Goal: Task Accomplishment & Management: Use online tool/utility

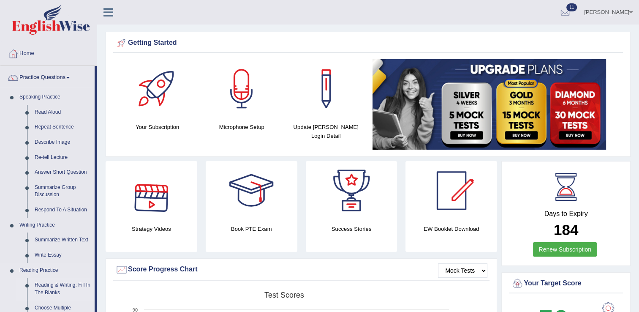
click at [65, 288] on link "Reading & Writing: Fill In The Blanks" at bounding box center [63, 288] width 64 height 22
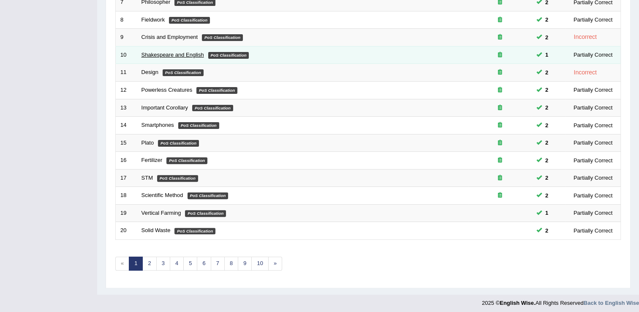
scroll to position [245, 0]
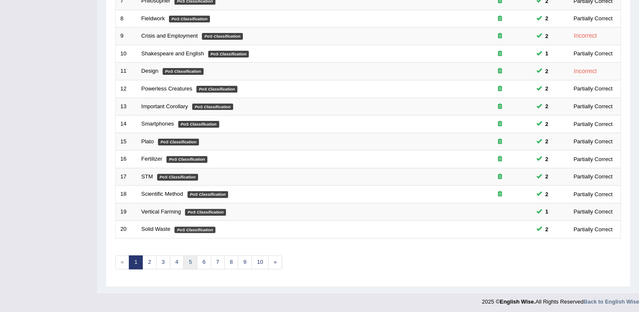
click at [193, 262] on link "5" at bounding box center [190, 262] width 14 height 14
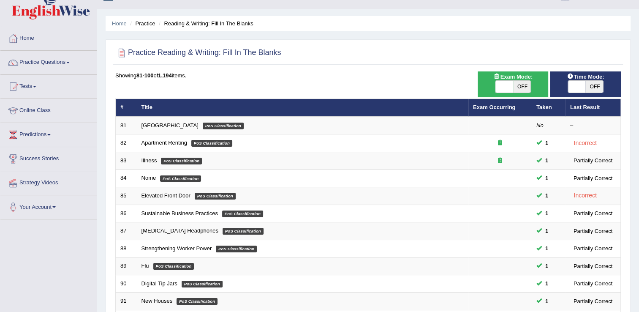
scroll to position [17, 0]
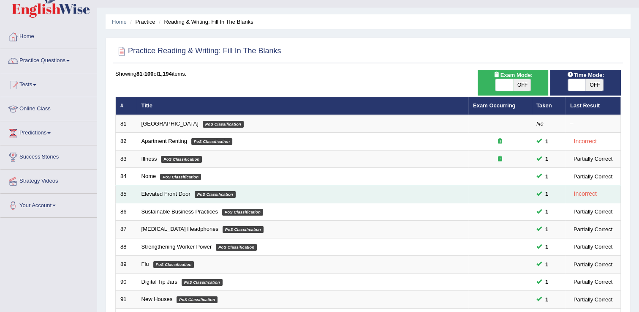
click at [154, 188] on td "Elevated Front Door PoS Classification" at bounding box center [303, 194] width 332 height 18
click at [156, 195] on link "Elevated Front Door" at bounding box center [165, 193] width 49 height 6
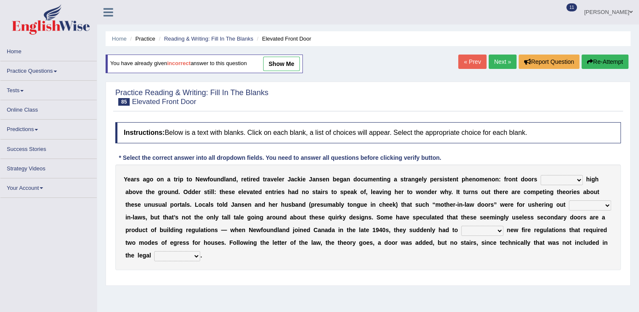
click at [191, 195] on b "d" at bounding box center [193, 191] width 4 height 7
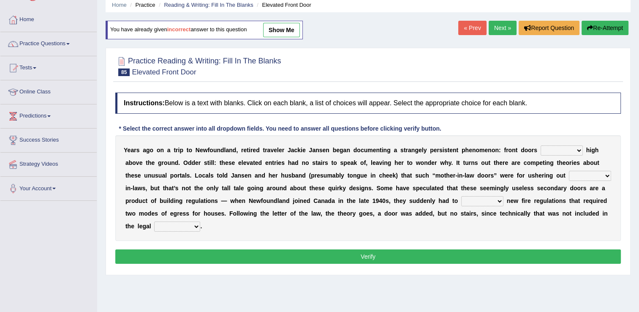
scroll to position [51, 0]
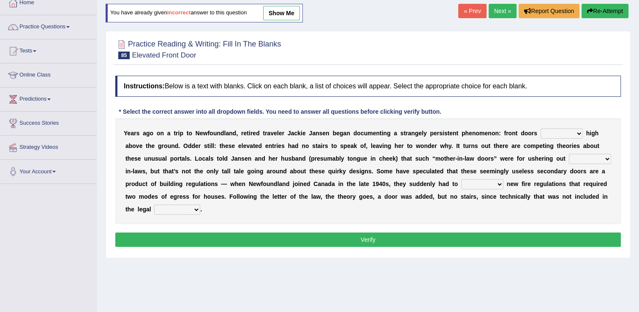
click at [548, 129] on select "raised visited painted lowered" at bounding box center [562, 133] width 42 height 10
select select "visited"
click at [541, 128] on select "raised visited painted lowered" at bounding box center [562, 133] width 42 height 10
click at [569, 161] on select "unbiased underlined unwanted united" at bounding box center [590, 159] width 42 height 10
select select "underlined"
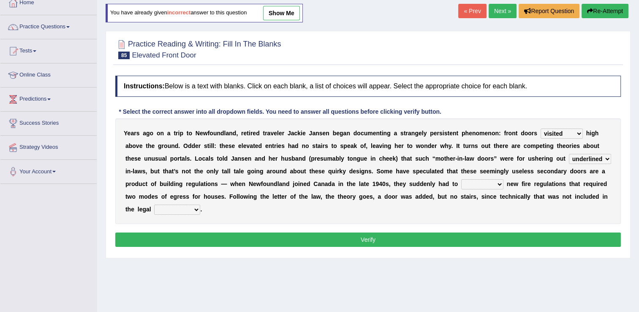
click at [569, 154] on select "unbiased underlined unwanted united" at bounding box center [590, 159] width 42 height 10
click at [461, 181] on select "illuminate appreciate match disobey" at bounding box center [482, 184] width 42 height 10
select select "match"
click at [461, 179] on select "illuminate appreciate match disobey" at bounding box center [482, 184] width 42 height 10
click at [200, 204] on select "religion paces manager requirement" at bounding box center [177, 209] width 46 height 10
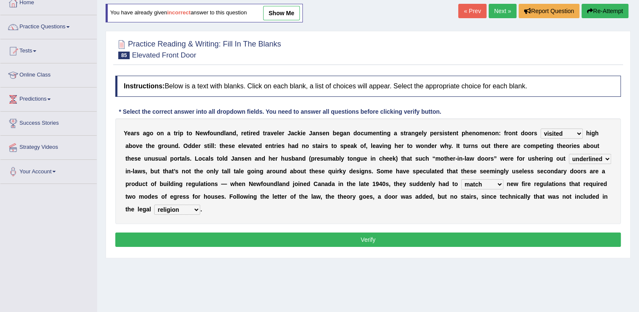
click at [200, 204] on select "religion paces manager requirement" at bounding box center [177, 209] width 46 height 10
select select "paces"
click at [200, 204] on select "religion paces manager requirement" at bounding box center [177, 209] width 46 height 10
click at [356, 232] on button "Verify" at bounding box center [368, 239] width 506 height 14
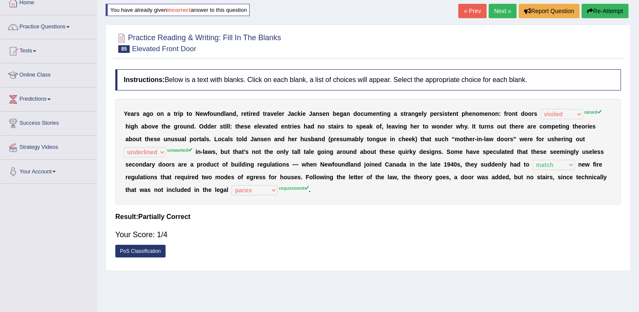
click at [493, 10] on link "Next »" at bounding box center [503, 11] width 28 height 14
